Goal: Task Accomplishment & Management: Complete application form

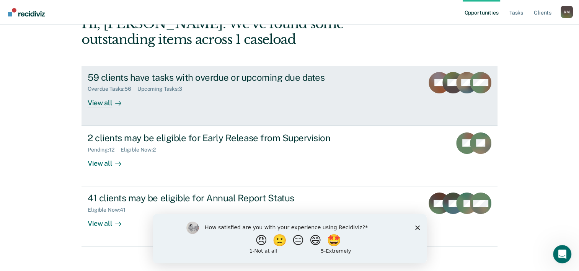
scroll to position [54, 0]
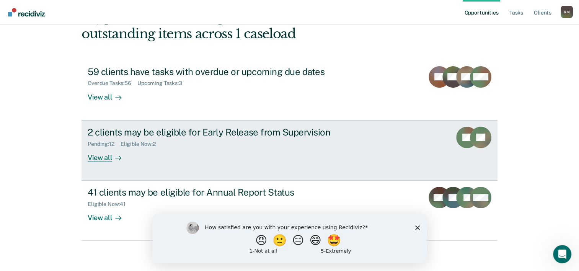
click at [464, 135] on rect at bounding box center [466, 137] width 21 height 21
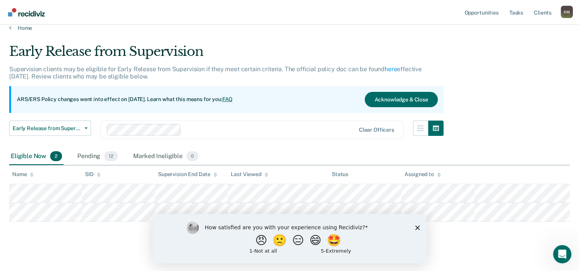
scroll to position [14, 0]
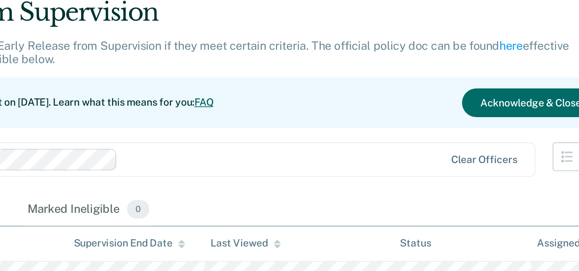
scroll to position [14, 0]
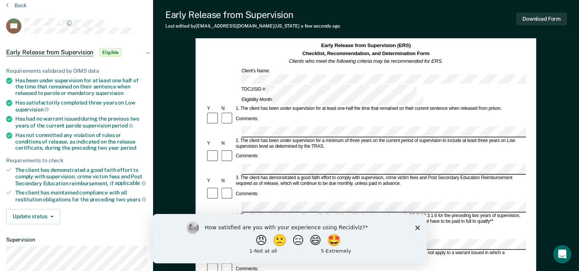
scroll to position [38, 0]
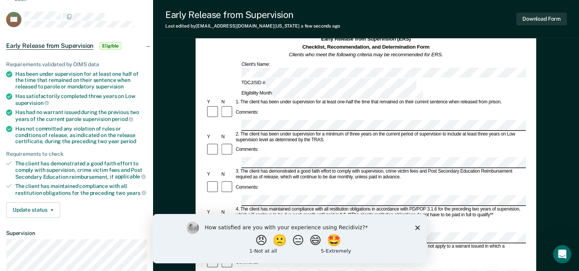
click at [398, 15] on div "Early Release from Supervision Last edited by [PERSON_NAME][EMAIL_ADDRESS][DOMA…" at bounding box center [366, 19] width 426 height 38
click at [276, 255] on div "Comments:" at bounding box center [366, 262] width 320 height 15
click at [271, 214] on div "How satisfied are you with your experience using Recidiviz? 😠 🙁 😑 😄 🤩 1 - Not a…" at bounding box center [289, 238] width 274 height 49
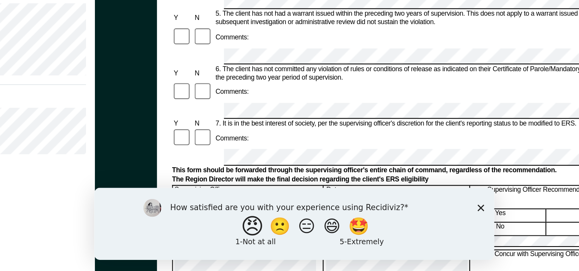
scroll to position [191, 0]
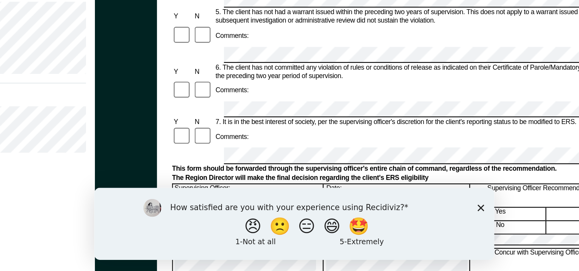
click at [359, 202] on polygon "Close survey" at bounding box center [358, 201] width 5 height 5
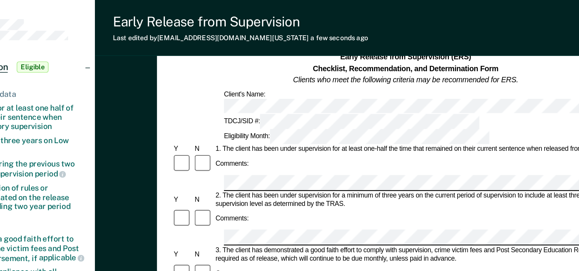
scroll to position [0, 0]
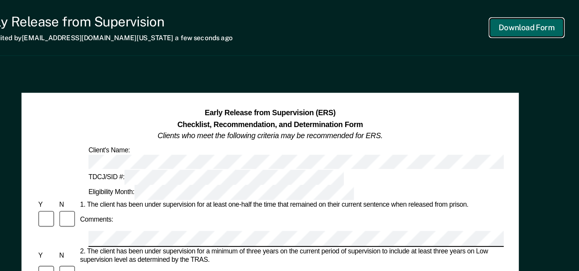
click at [546, 20] on button "Download Form" at bounding box center [541, 19] width 51 height 13
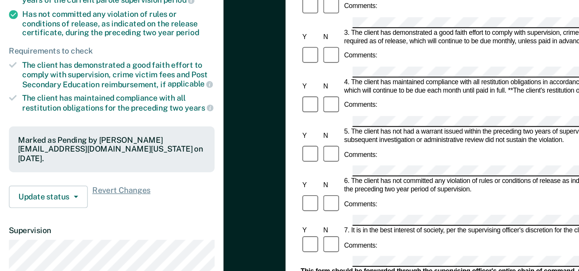
scroll to position [98, 0]
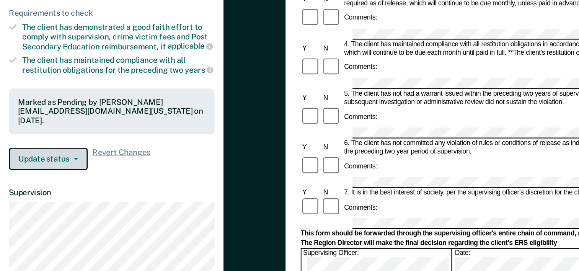
click at [48, 195] on button "Update status" at bounding box center [33, 193] width 54 height 15
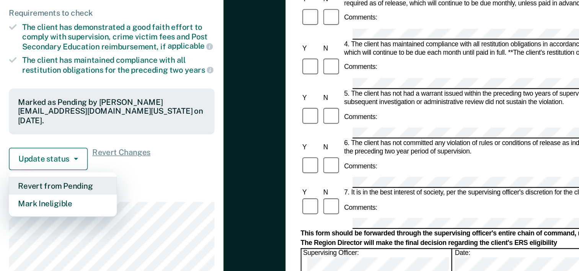
click at [44, 211] on button "Revert from Pending" at bounding box center [43, 212] width 74 height 12
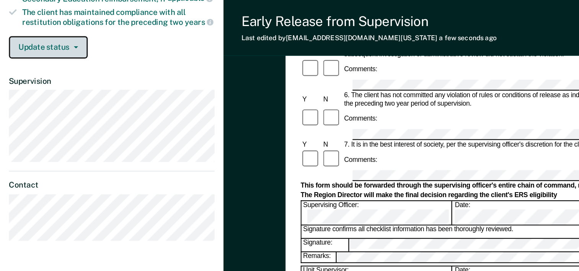
scroll to position [216, 0]
click at [47, 25] on button "Update status" at bounding box center [33, 32] width 54 height 15
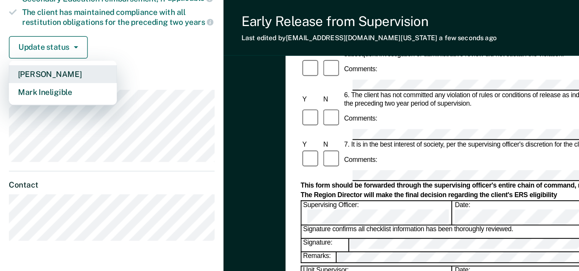
click at [34, 50] on button "[PERSON_NAME]" at bounding box center [43, 51] width 74 height 12
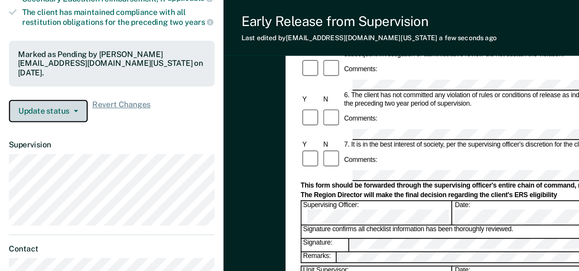
click at [31, 74] on button "Update status" at bounding box center [33, 76] width 54 height 15
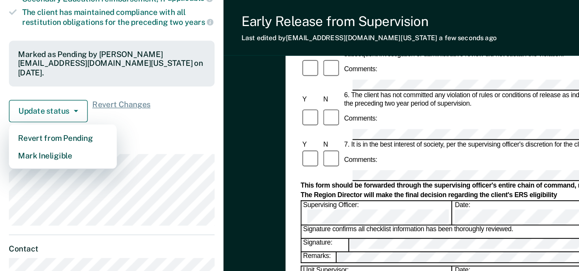
click at [123, 101] on dl "Supervision" at bounding box center [76, 125] width 141 height 59
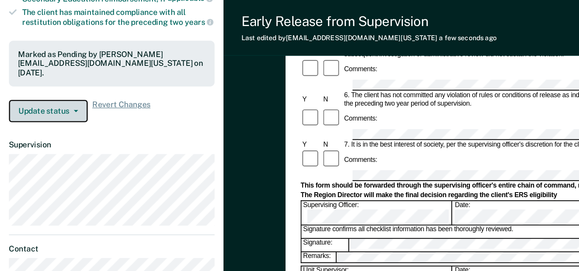
click at [51, 75] on button "Update status" at bounding box center [33, 76] width 54 height 15
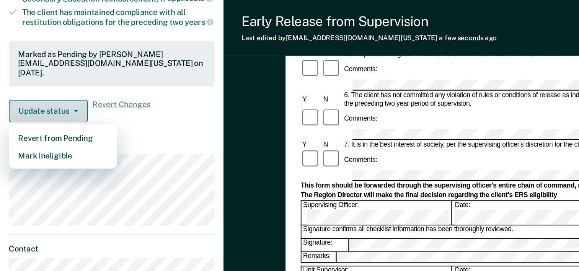
click at [51, 75] on icon "button" at bounding box center [52, 76] width 3 height 2
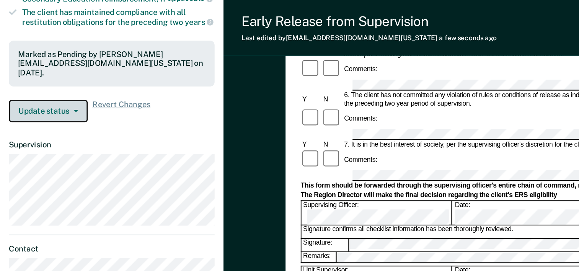
click at [44, 76] on button "Update status" at bounding box center [33, 76] width 54 height 15
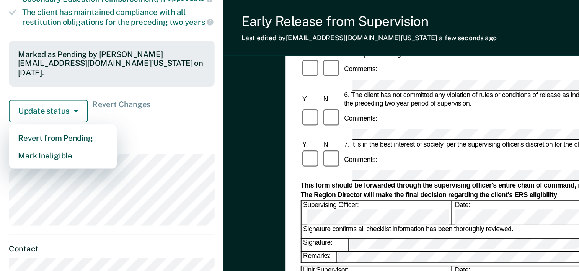
click at [96, 96] on dt "Supervision" at bounding box center [76, 99] width 141 height 7
